Goal: Check status: Check status

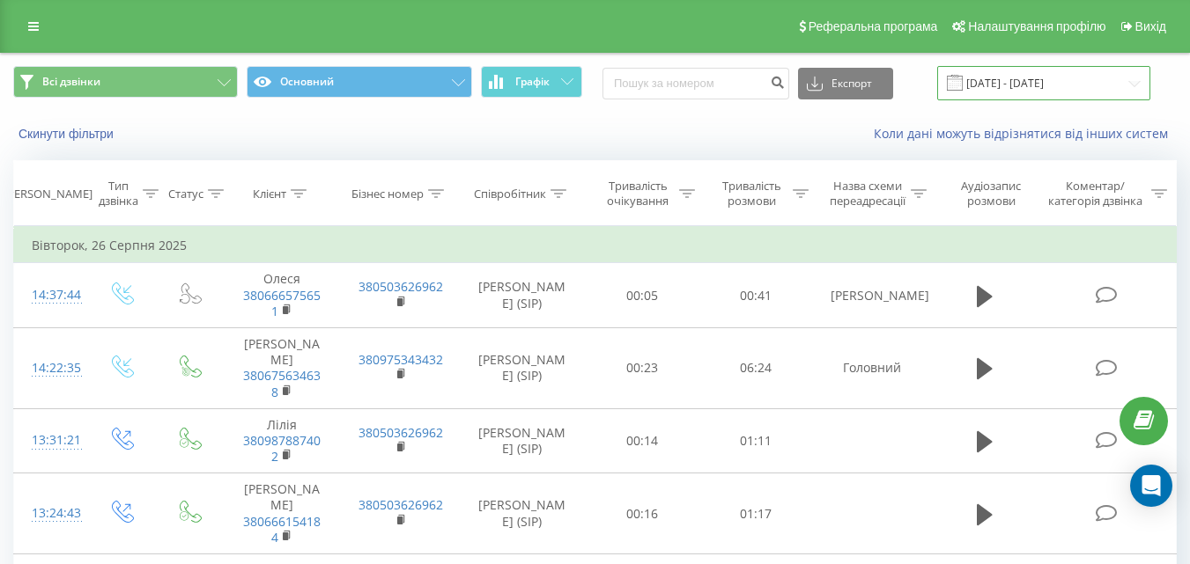
click at [487, 84] on input "25.08.2025 - 25.08.2025" at bounding box center [1043, 83] width 213 height 34
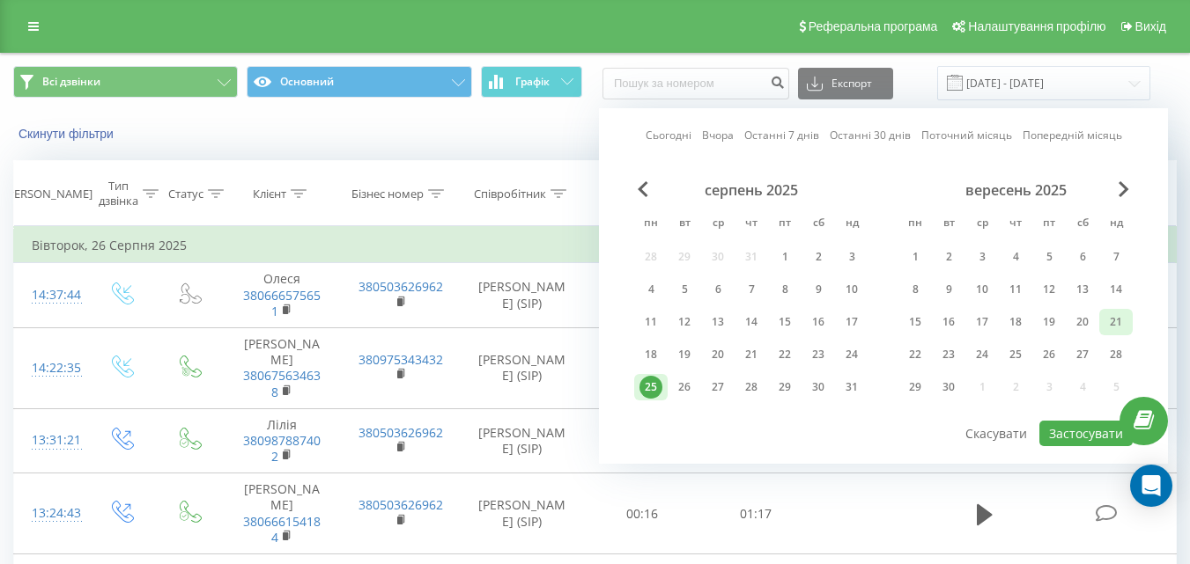
click at [487, 321] on div "21" at bounding box center [1115, 322] width 23 height 23
click at [487, 428] on button "Застосувати" at bounding box center [1085, 434] width 93 height 26
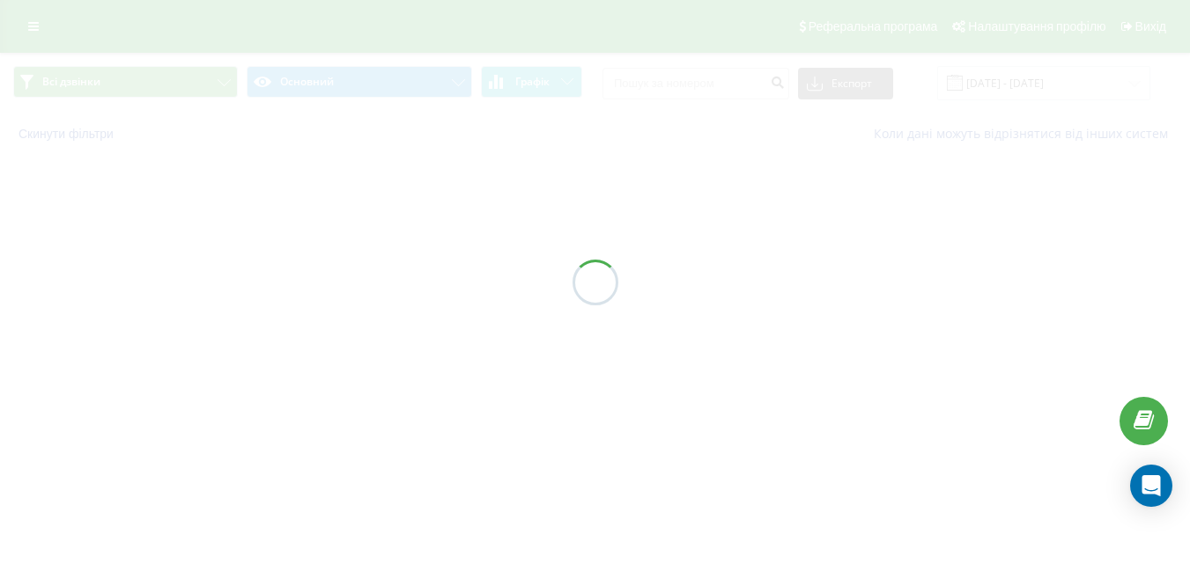
type input "21.09.2025 - 21.09.2025"
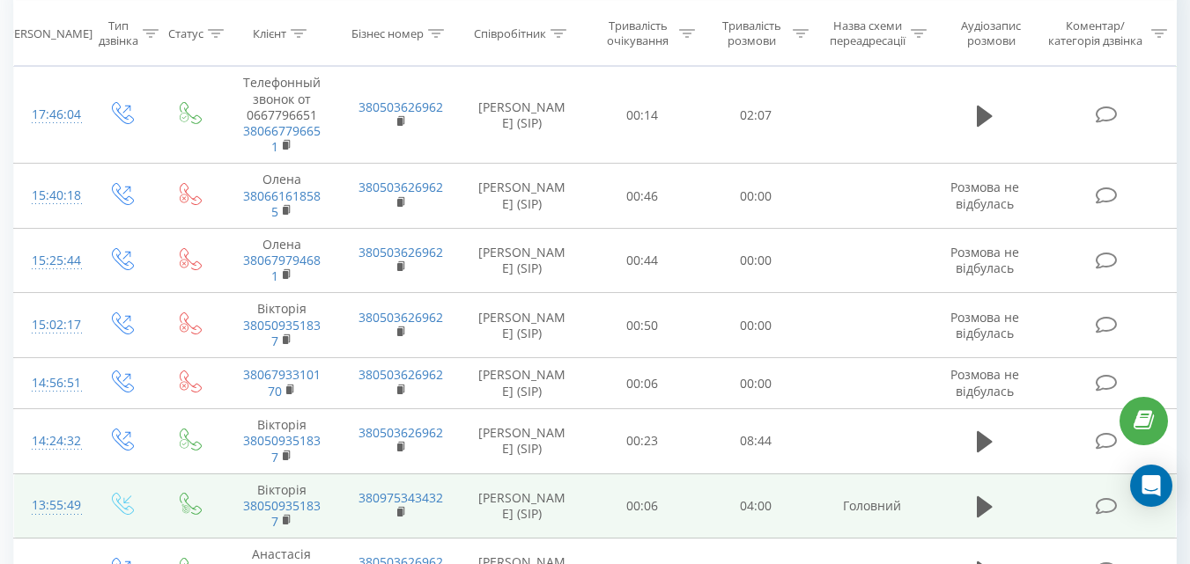
scroll to position [102, 0]
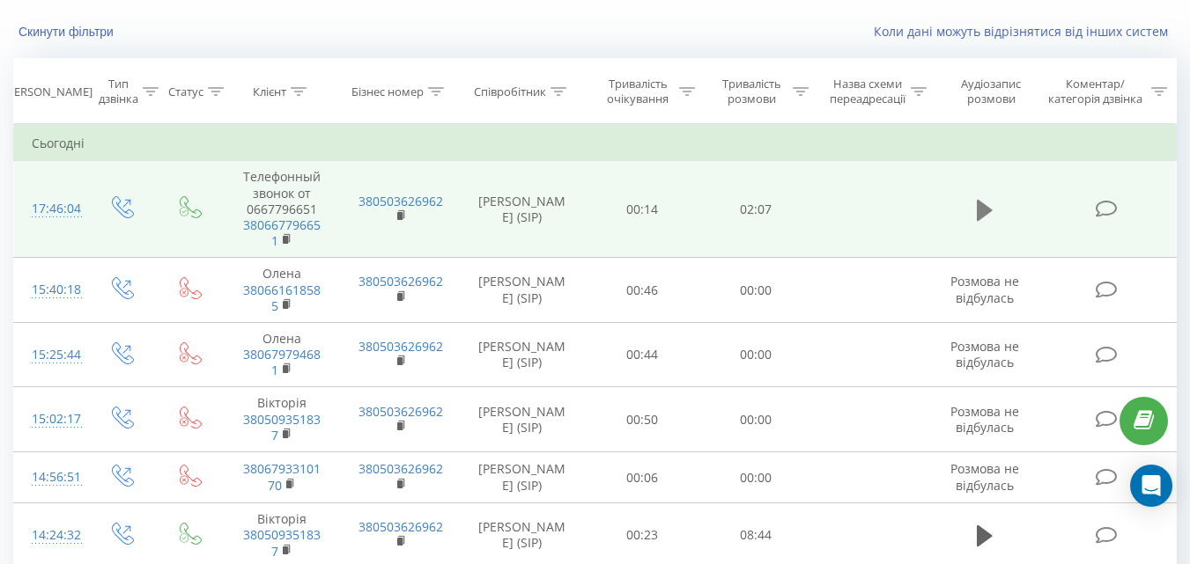
click at [487, 202] on icon at bounding box center [984, 210] width 16 height 21
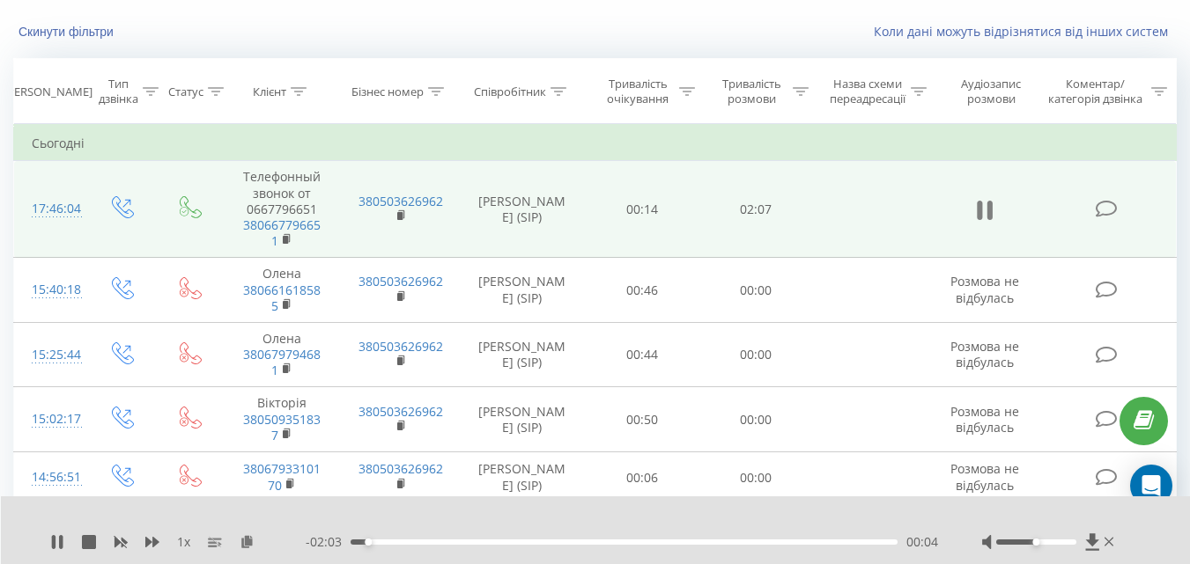
click at [487, 209] on icon at bounding box center [984, 210] width 16 height 25
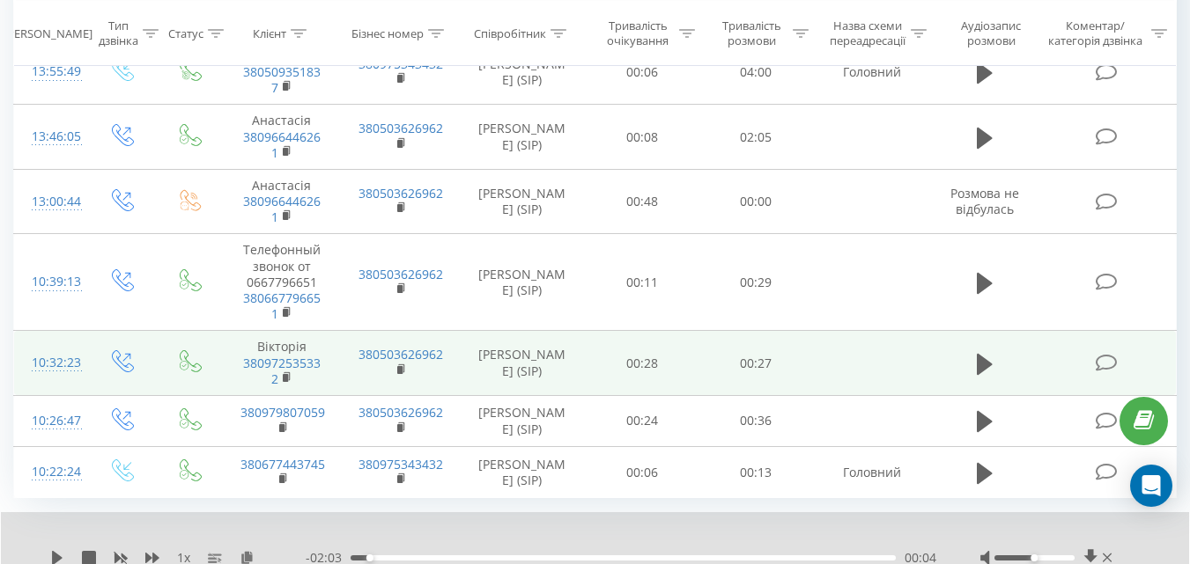
scroll to position [698, 0]
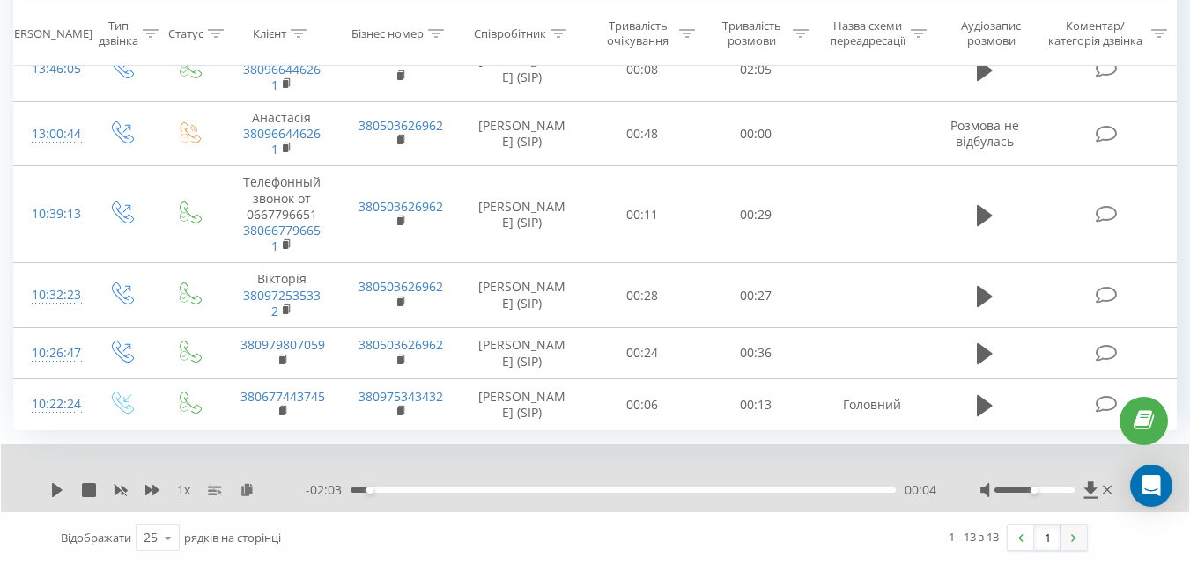
click at [487, 536] on link at bounding box center [1073, 538] width 26 height 25
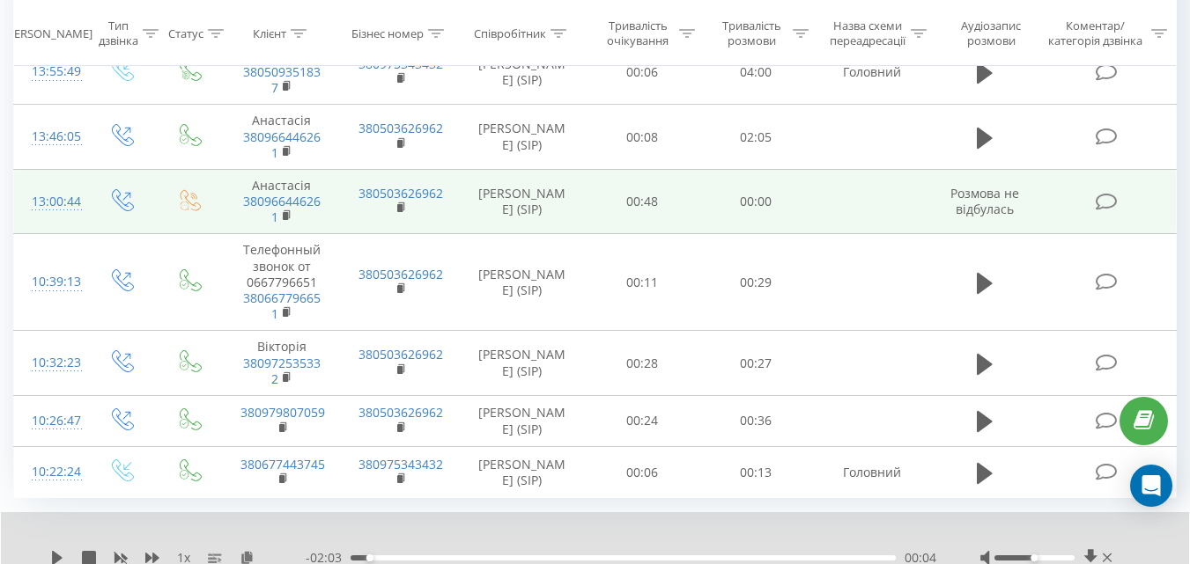
scroll to position [698, 0]
